Goal: Task Accomplishment & Management: Complete application form

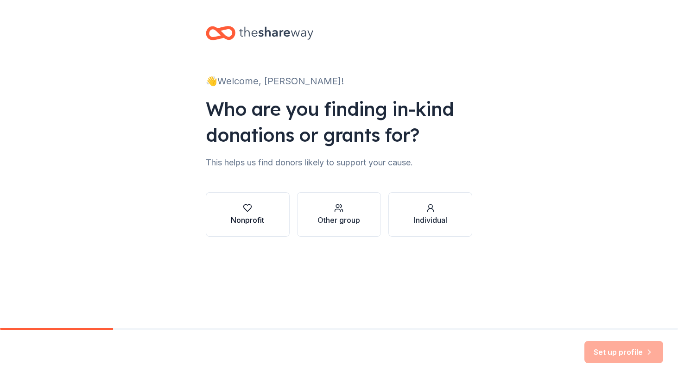
click at [241, 217] on div "Nonprofit" at bounding box center [247, 220] width 33 height 11
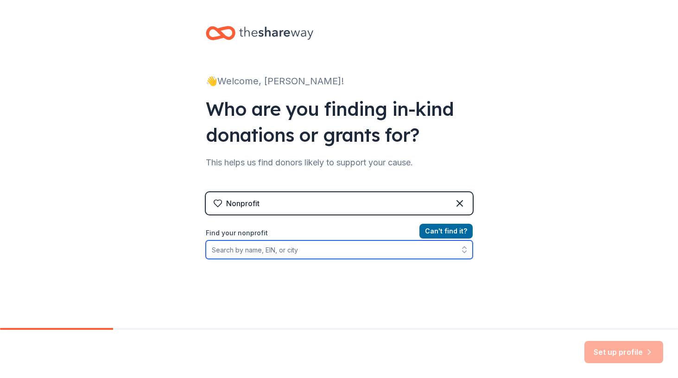
click at [293, 249] on input "Find your nonprofit" at bounding box center [339, 249] width 267 height 19
click at [400, 251] on input "Find your nonprofit" at bounding box center [339, 249] width 267 height 19
type input "Assistance League of [GEOGRAPHIC_DATA]"
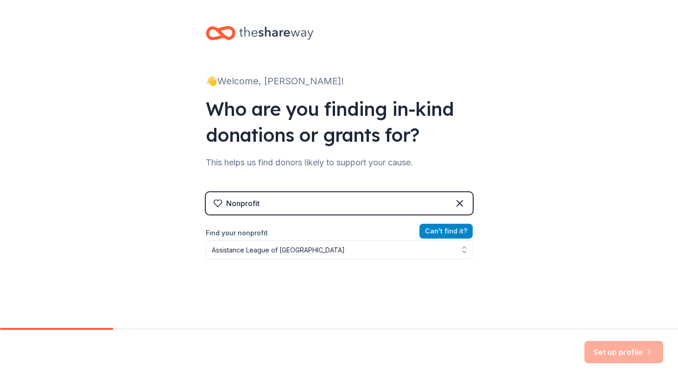
click at [458, 232] on button "Can ' t find it?" at bounding box center [445, 231] width 53 height 15
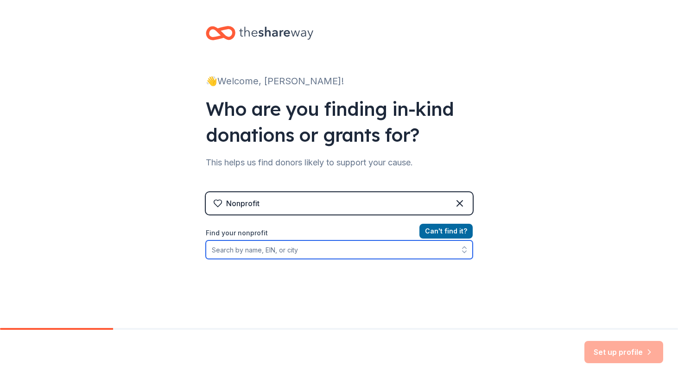
click at [302, 251] on input "Find your nonprofit" at bounding box center [339, 249] width 267 height 19
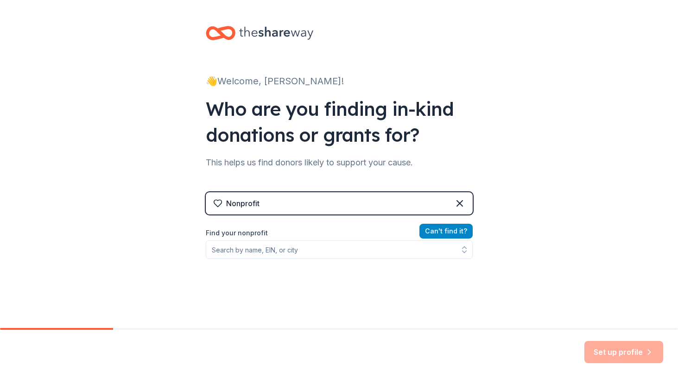
click at [430, 233] on button "Can ' t find it?" at bounding box center [445, 231] width 53 height 15
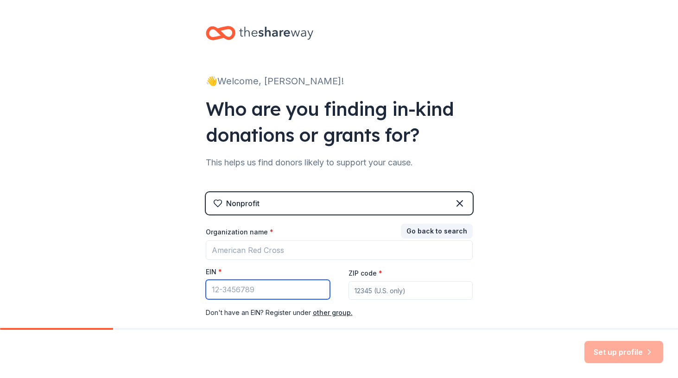
click at [262, 292] on input "EIN *" at bounding box center [268, 289] width 124 height 19
type input "[US_EMPLOYER_IDENTIFICATION_NUMBER]"
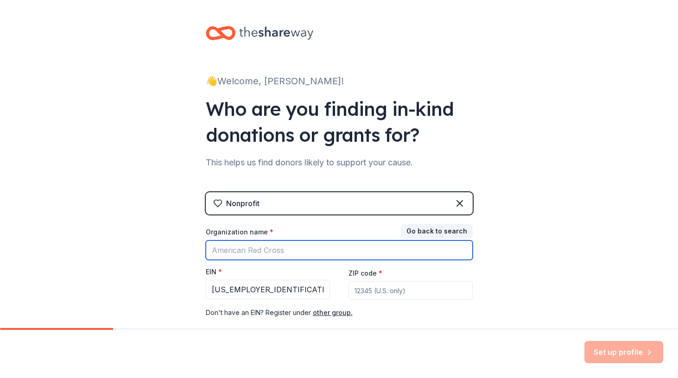
click at [299, 247] on input "Organization name *" at bounding box center [339, 249] width 267 height 19
type input "Assistance League of [GEOGRAPHIC_DATA]"
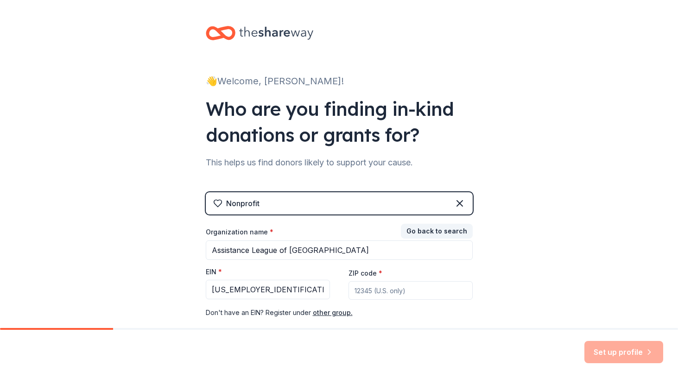
click at [354, 290] on input "ZIP code *" at bounding box center [410, 290] width 124 height 19
type input "92679"
click at [611, 351] on button "Set up profile" at bounding box center [623, 352] width 79 height 22
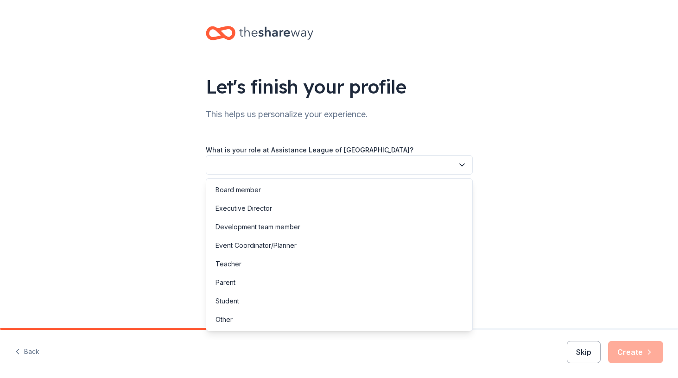
click at [462, 164] on icon "button" at bounding box center [461, 164] width 9 height 9
click at [247, 228] on div "Development team member" at bounding box center [257, 226] width 85 height 11
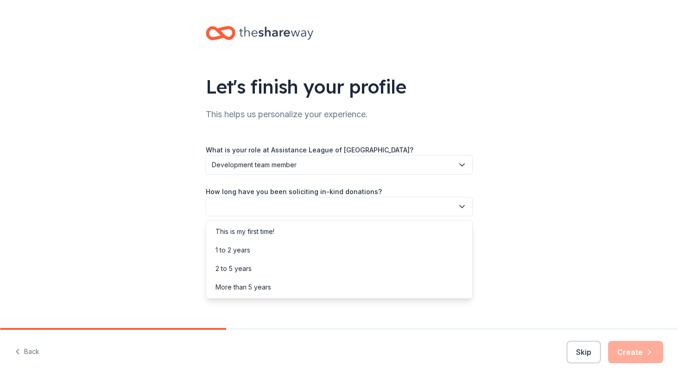
click at [460, 206] on icon "button" at bounding box center [462, 207] width 5 height 2
click at [271, 231] on div "This is my first time!" at bounding box center [244, 231] width 59 height 11
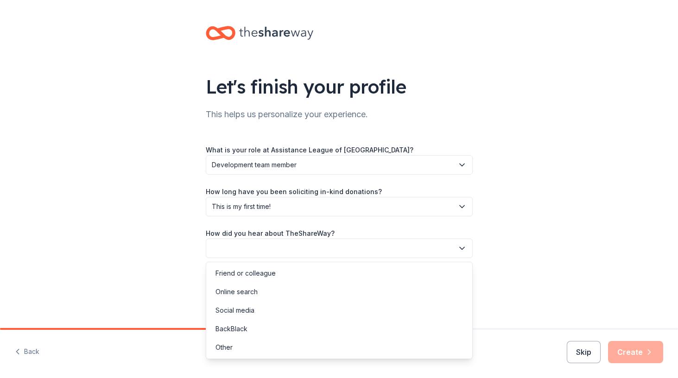
click at [459, 247] on icon "button" at bounding box center [461, 248] width 9 height 9
click at [232, 347] on div "Other" at bounding box center [223, 347] width 17 height 11
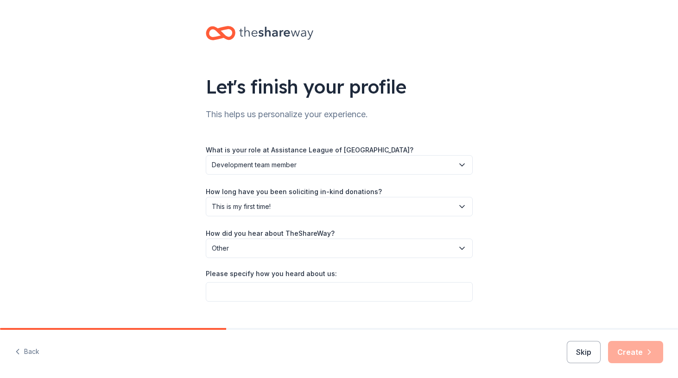
click at [457, 246] on icon "button" at bounding box center [461, 248] width 9 height 9
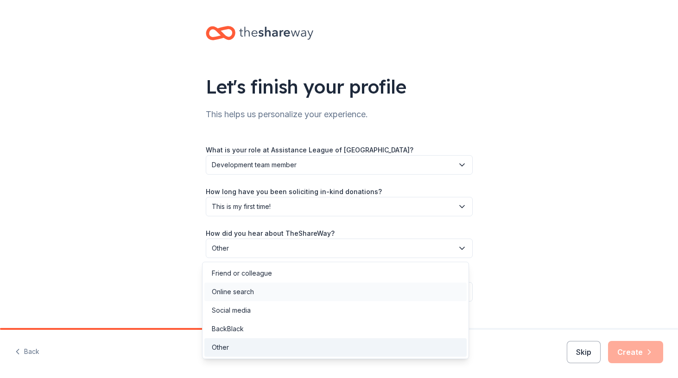
click at [252, 291] on div "Online search" at bounding box center [233, 291] width 42 height 11
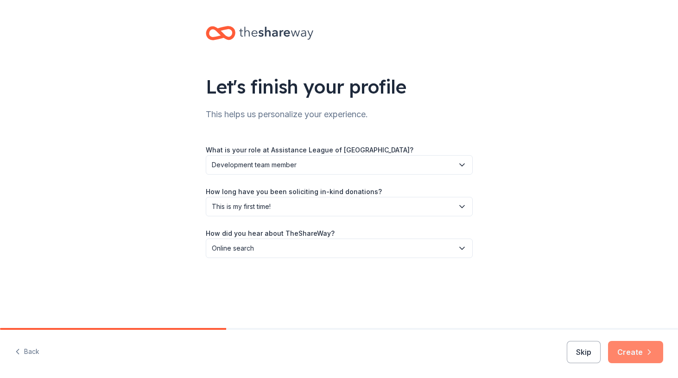
click at [640, 353] on button "Create" at bounding box center [635, 352] width 55 height 22
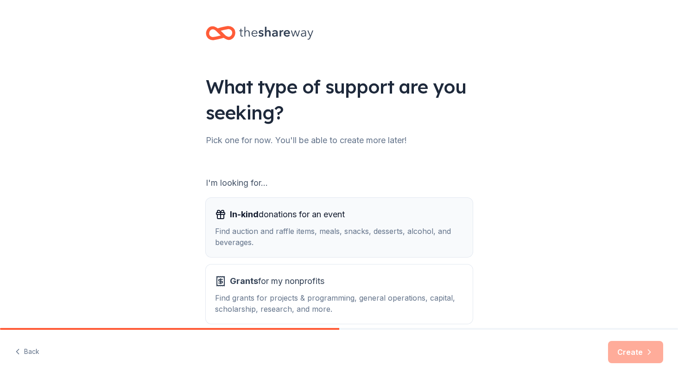
click at [304, 231] on div "Find auction and raffle items, meals, snacks, desserts, alcohol, and beverages." at bounding box center [339, 237] width 248 height 22
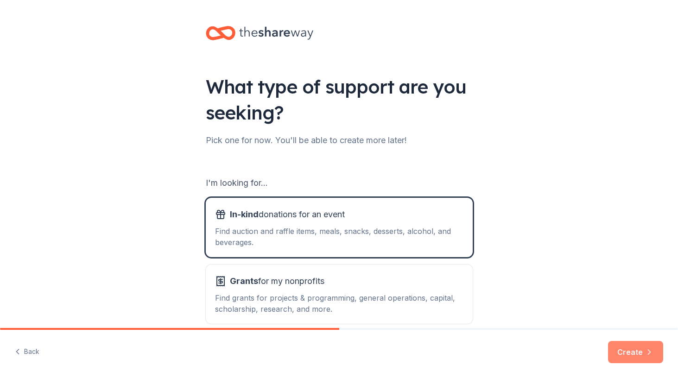
click at [623, 354] on button "Create" at bounding box center [635, 352] width 55 height 22
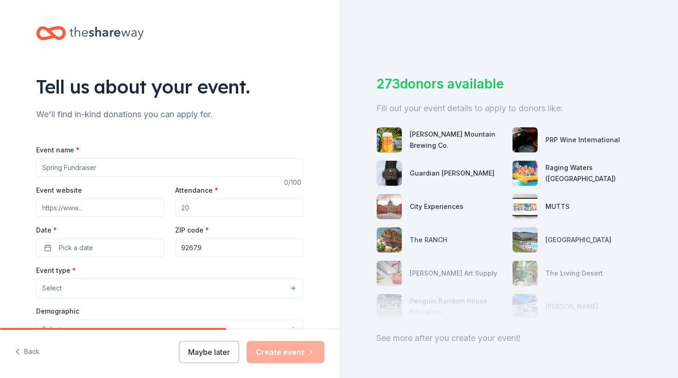
click at [77, 167] on input "Event name *" at bounding box center [169, 167] width 267 height 19
type input "Christmas Tree Luncheon"
click at [60, 207] on input "Event website" at bounding box center [100, 207] width 128 height 19
type input "12-6-2025"
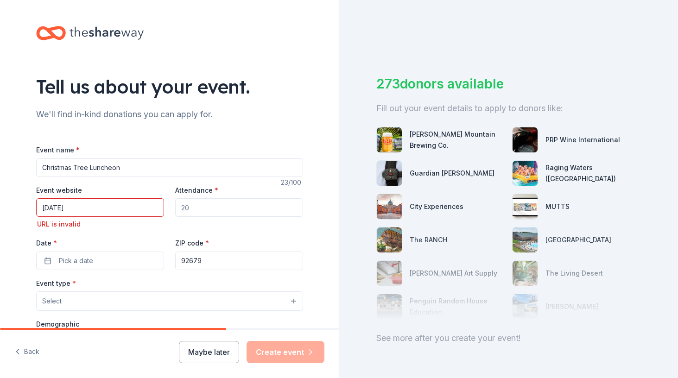
click at [185, 207] on input "Attendance *" at bounding box center [239, 207] width 128 height 19
type input "2"
type input "300"
drag, startPoint x: 73, startPoint y: 207, endPoint x: 33, endPoint y: 204, distance: 40.4
click at [36, 204] on input "12-6-2025" at bounding box center [100, 207] width 128 height 19
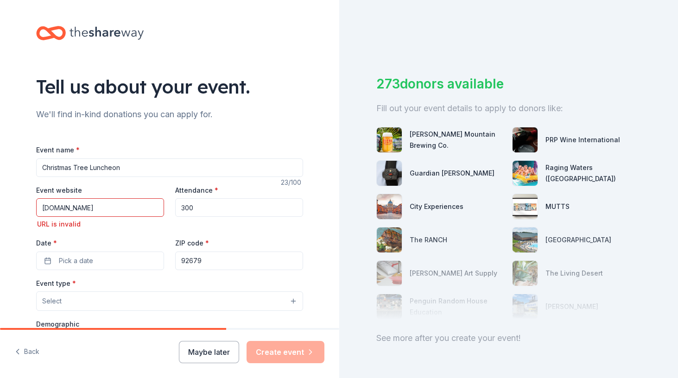
click at [39, 207] on input "alsvca.org" at bounding box center [100, 207] width 128 height 19
click at [93, 208] on input "www.alsvca.org" at bounding box center [100, 207] width 128 height 19
drag, startPoint x: 93, startPoint y: 208, endPoint x: 16, endPoint y: 208, distance: 76.5
click at [16, 208] on div "Tell us about your event. We'll find in-kind donations you can apply for. Event…" at bounding box center [169, 315] width 339 height 630
type input "www.alsvca.org"
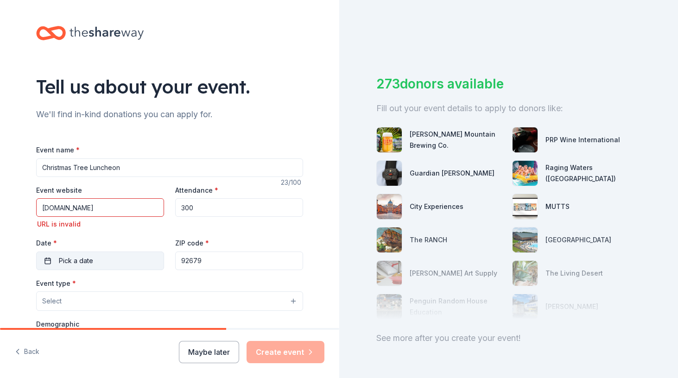
click at [60, 260] on div "Event name * Christmas Tree Luncheon 23 /100 Event website www.alsvca.org URL i…" at bounding box center [169, 364] width 267 height 441
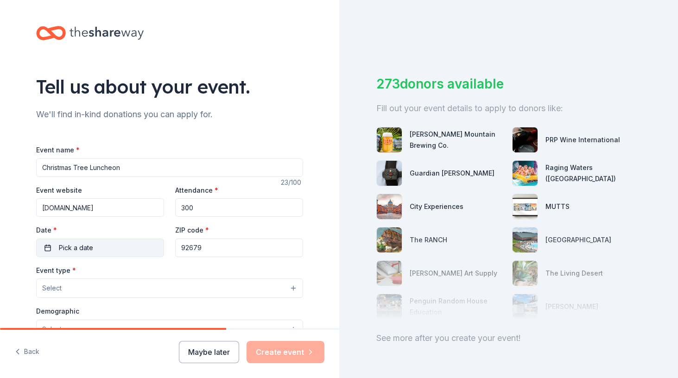
click at [67, 247] on span "Pick a date" at bounding box center [76, 247] width 34 height 11
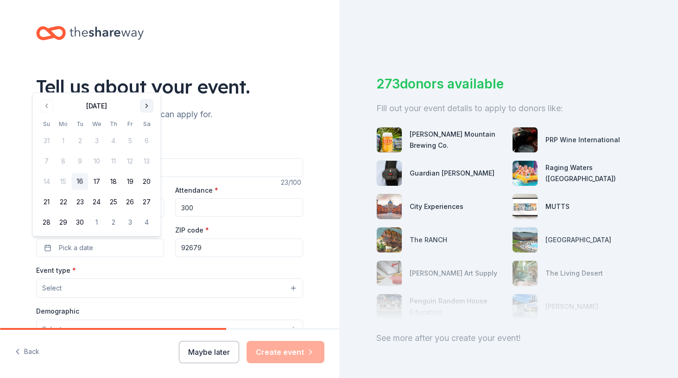
click at [146, 106] on button "Go to next month" at bounding box center [146, 106] width 13 height 13
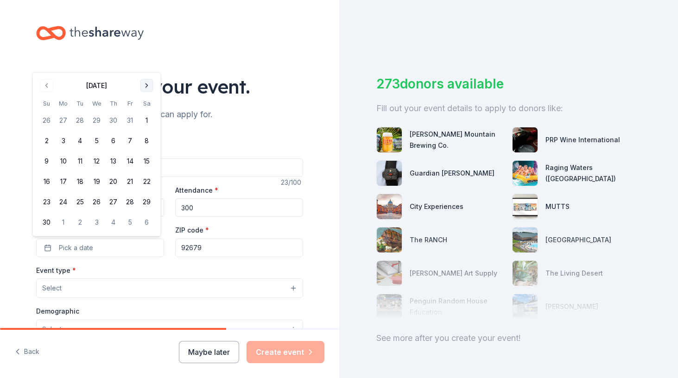
click at [146, 90] on button "Go to next month" at bounding box center [146, 85] width 13 height 13
click at [148, 139] on button "6" at bounding box center [147, 141] width 17 height 17
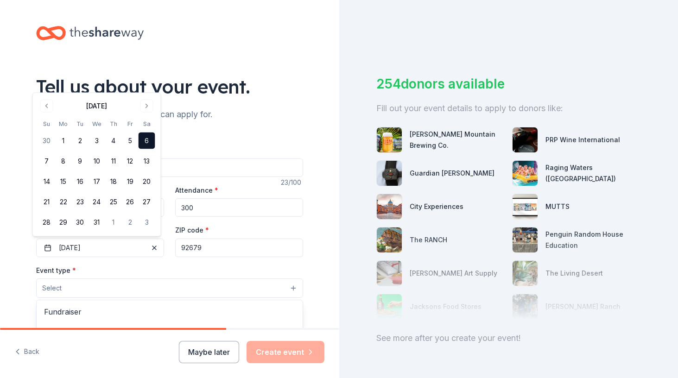
click at [287, 287] on button "Select" at bounding box center [169, 287] width 267 height 19
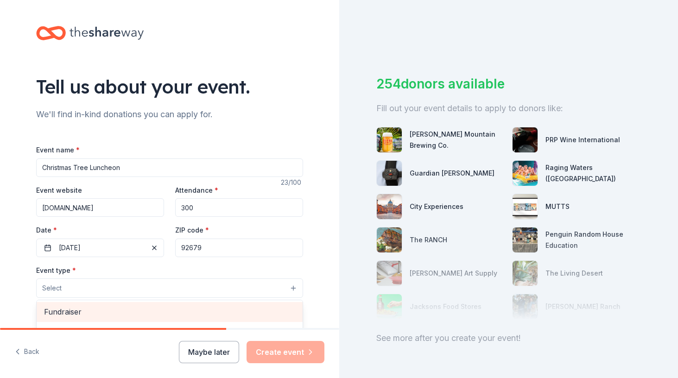
click at [103, 313] on span "Fundraiser" at bounding box center [169, 312] width 251 height 12
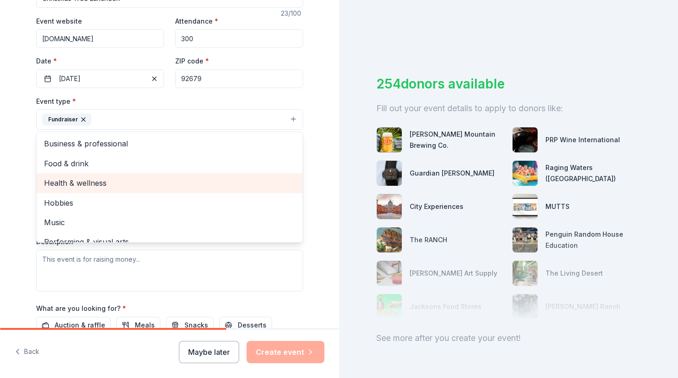
click at [71, 180] on span "Health & wellness" at bounding box center [169, 183] width 251 height 12
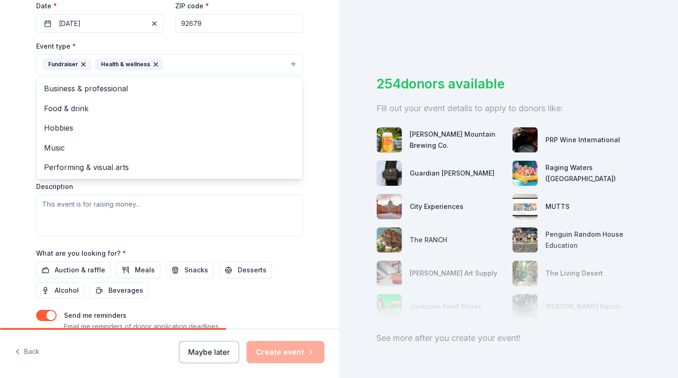
scroll to position [250, 0]
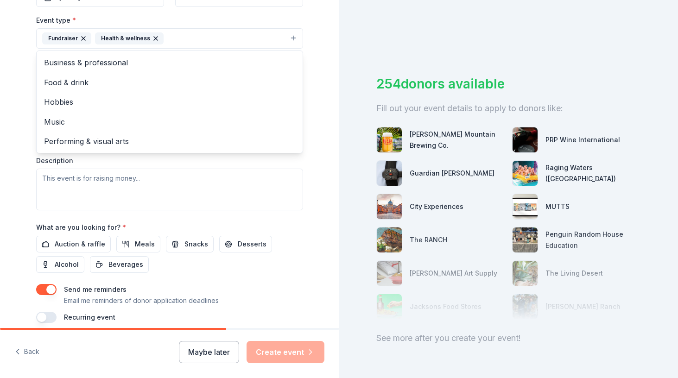
click at [86, 178] on div "Event type * Fundraiser Health & wellness Business & professional Food & drink …" at bounding box center [169, 112] width 267 height 196
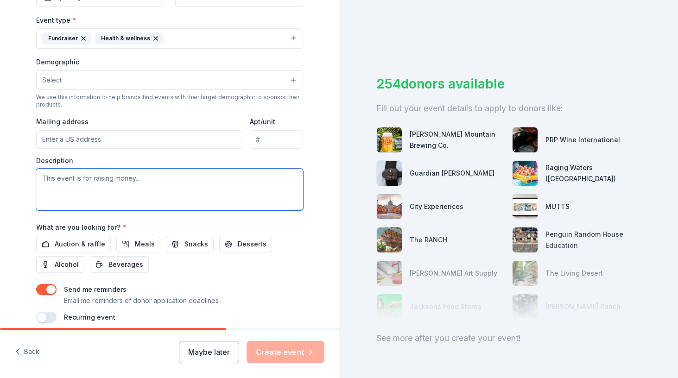
click at [85, 180] on textarea at bounding box center [169, 190] width 267 height 42
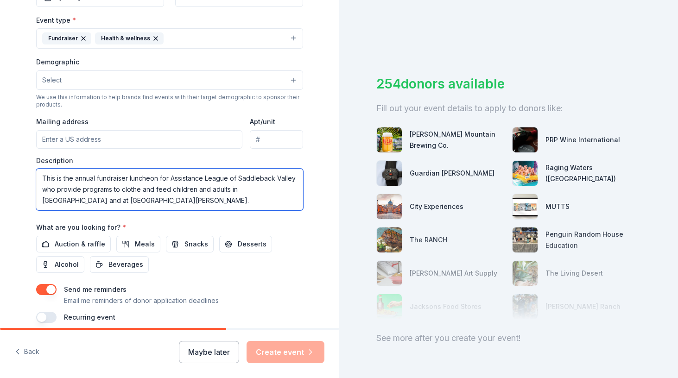
scroll to position [247, 0]
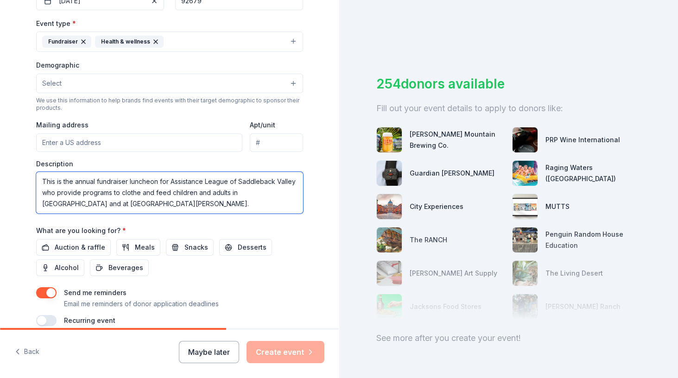
click at [151, 191] on textarea "This is the annual fundraiser luncheon for Assistance League of Saddleback Vall…" at bounding box center [169, 193] width 267 height 42
click at [153, 193] on textarea "This is the annual fundraiser luncheon for Assistance League of Saddleback Vall…" at bounding box center [169, 193] width 267 height 42
type textarea "This is the annual fundraiser luncheon for Assistance League of Saddleback Vall…"
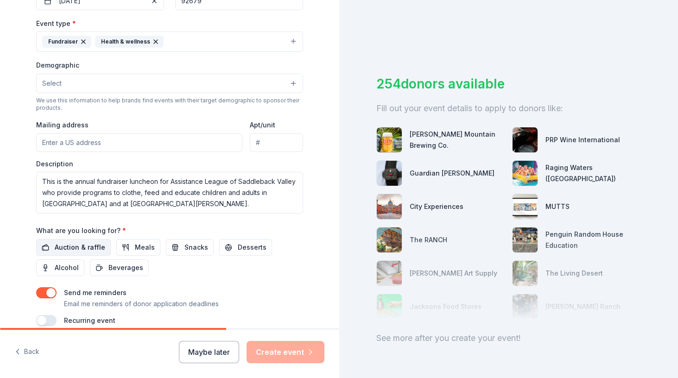
click at [93, 247] on span "Auction & raffle" at bounding box center [80, 247] width 51 height 11
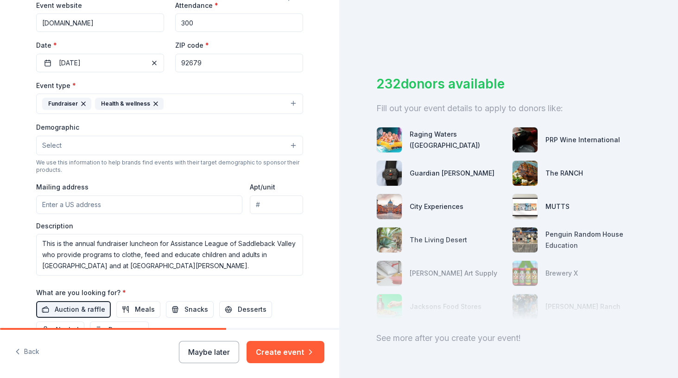
scroll to position [184, 0]
click at [263, 103] on button "Fundraiser Health & wellness" at bounding box center [169, 104] width 267 height 20
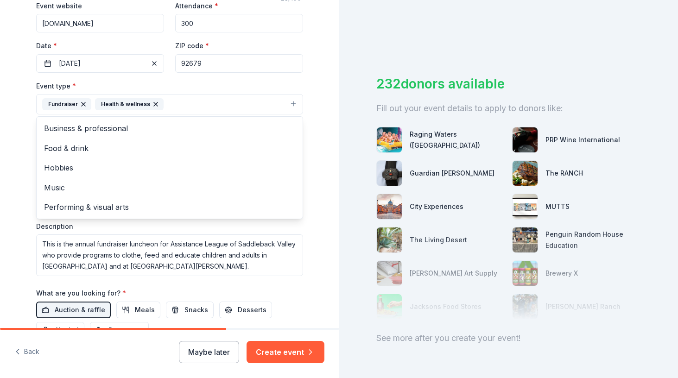
click at [270, 81] on div "Event type * Fundraiser Health & wellness Business & professional Food & drink …" at bounding box center [169, 97] width 267 height 35
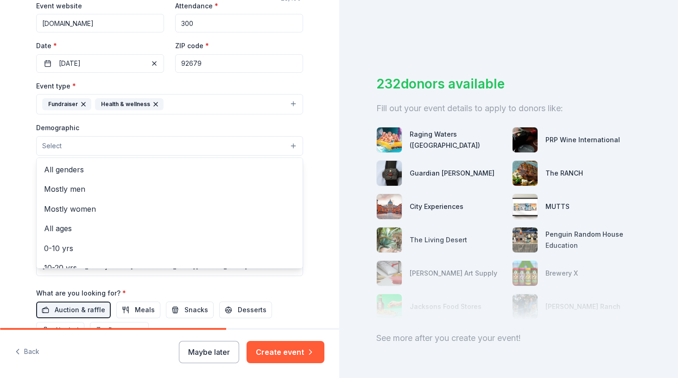
click at [178, 145] on button "Select" at bounding box center [169, 145] width 267 height 19
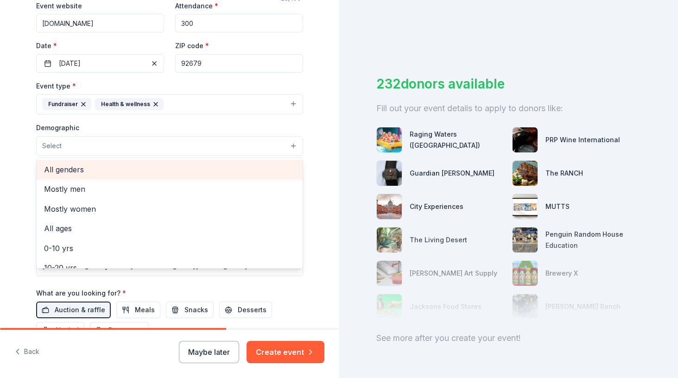
click at [137, 167] on span "All genders" at bounding box center [169, 170] width 251 height 12
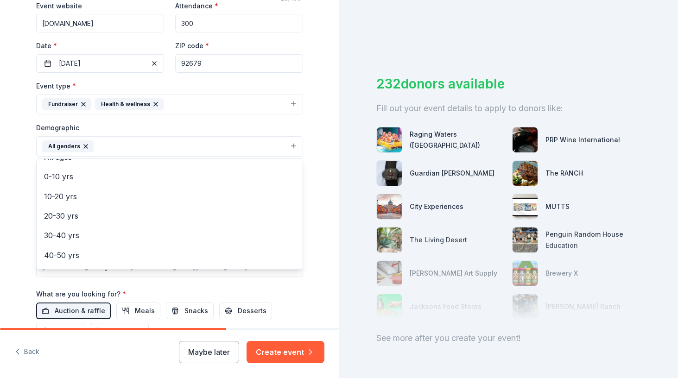
scroll to position [56, 0]
click at [313, 201] on div "Tell us about your event. We'll find in-kind donations you can apply for. Event…" at bounding box center [169, 125] width 297 height 619
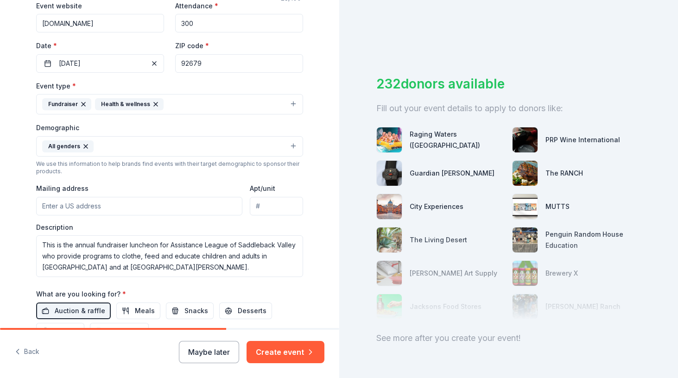
click at [206, 208] on input "Mailing address" at bounding box center [139, 206] width 206 height 19
click at [197, 204] on input "Mailing address" at bounding box center [139, 206] width 206 height 19
type input "26111 Antonio Parkway, Rancho Santa Margarita, CA, 92688"
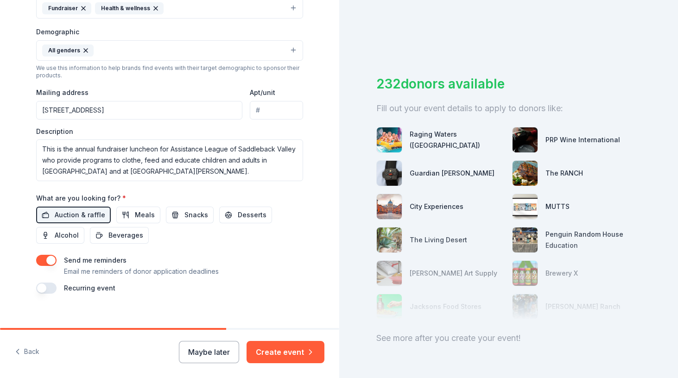
scroll to position [291, 0]
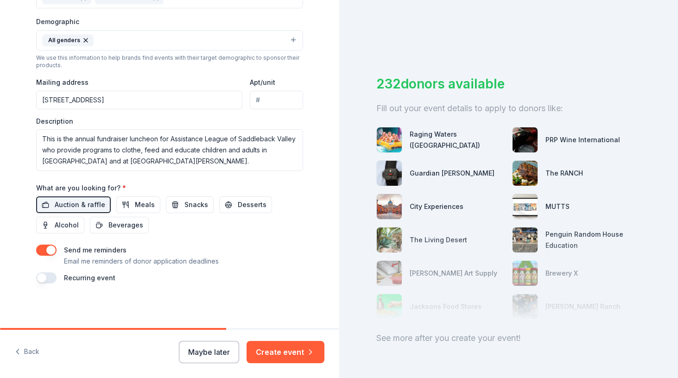
click at [298, 348] on button "Create event" at bounding box center [286, 352] width 78 height 22
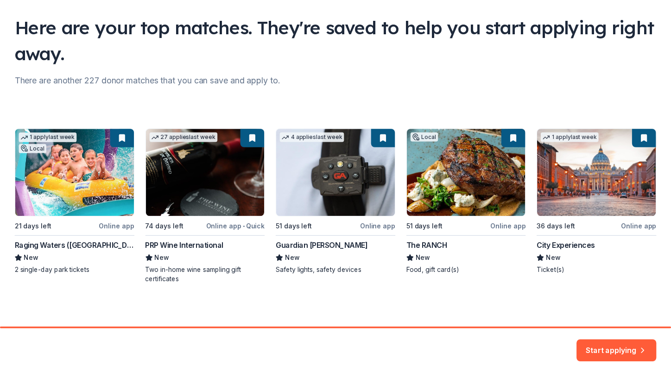
scroll to position [62, 0]
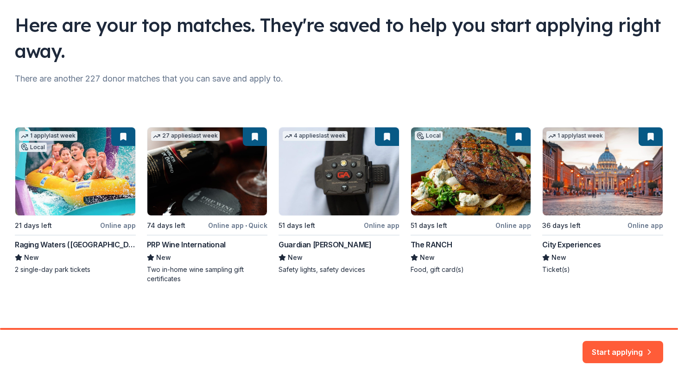
click at [62, 243] on div "1 apply last week Local 21 days left Online app Raging Waters (Los Angeles) New…" at bounding box center [339, 205] width 648 height 157
click at [600, 348] on button "Start applying" at bounding box center [622, 346] width 81 height 22
click at [600, 348] on div "Start applying" at bounding box center [622, 352] width 81 height 22
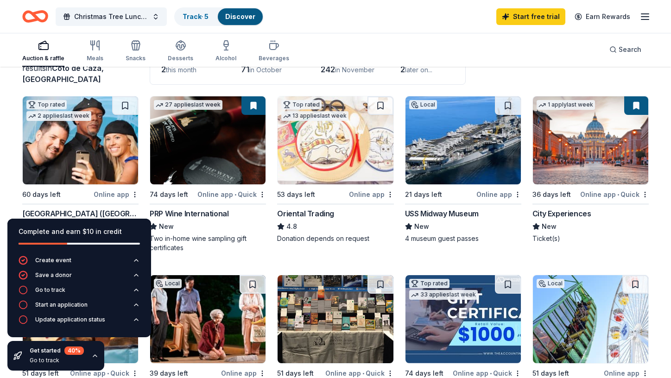
scroll to position [70, 0]
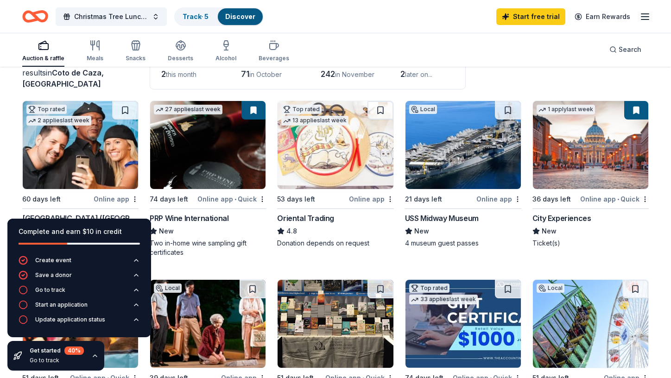
click at [443, 169] on img at bounding box center [462, 145] width 115 height 88
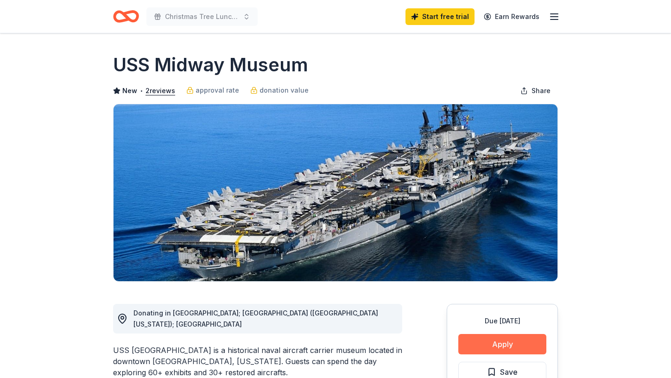
click at [500, 342] on button "Apply" at bounding box center [502, 344] width 88 height 20
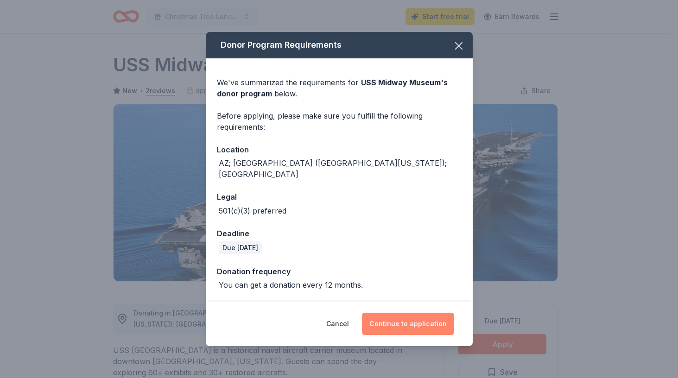
click at [420, 321] on button "Continue to application" at bounding box center [408, 324] width 92 height 22
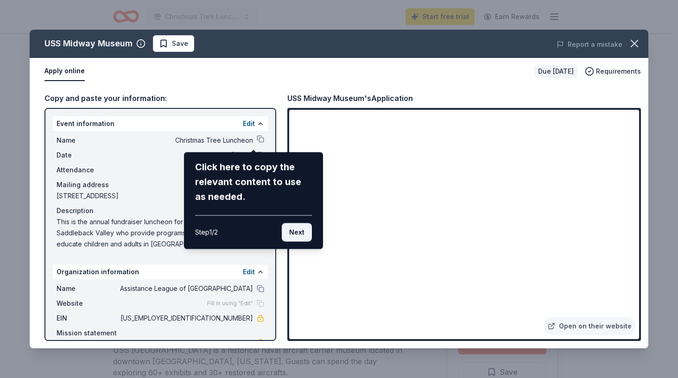
click at [294, 233] on button "Next" at bounding box center [297, 232] width 30 height 19
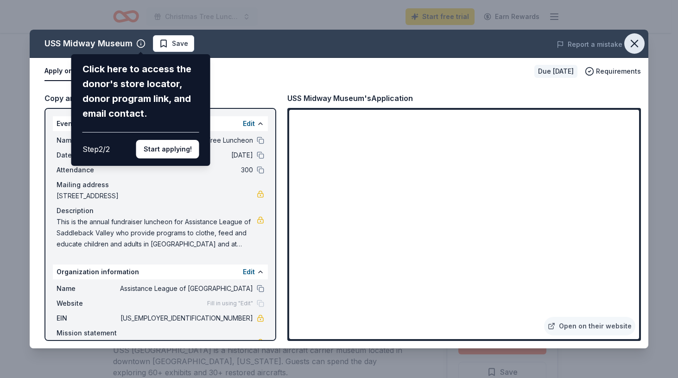
click at [634, 45] on icon "button" at bounding box center [634, 43] width 13 height 13
